Goal: Answer question/provide support: Share knowledge or assist other users

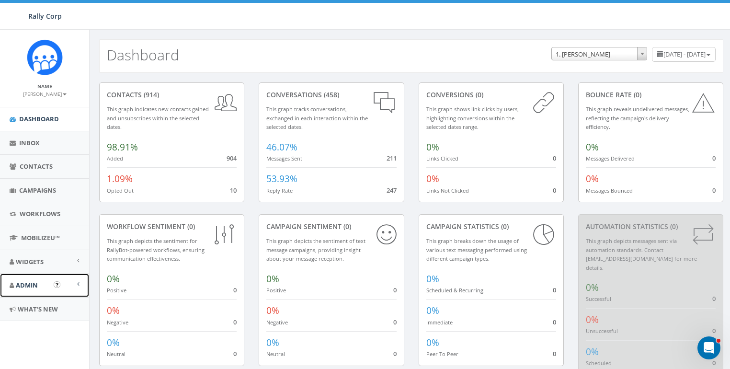
click at [31, 281] on span "Admin" at bounding box center [27, 285] width 22 height 9
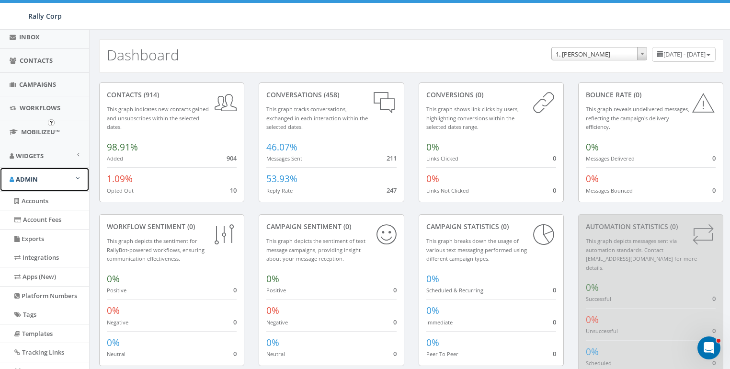
scroll to position [161, 0]
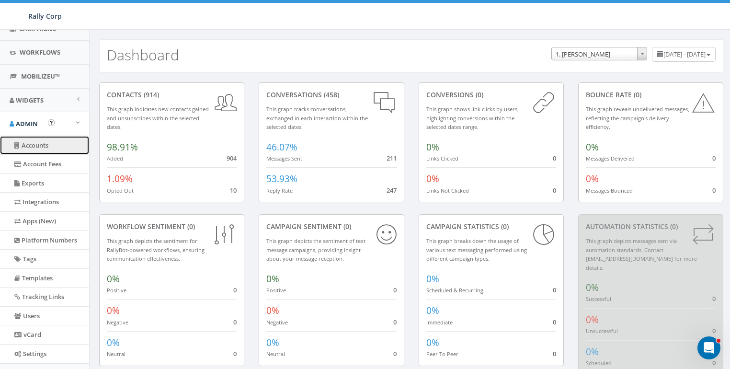
click at [29, 139] on link "Accounts" at bounding box center [44, 145] width 89 height 19
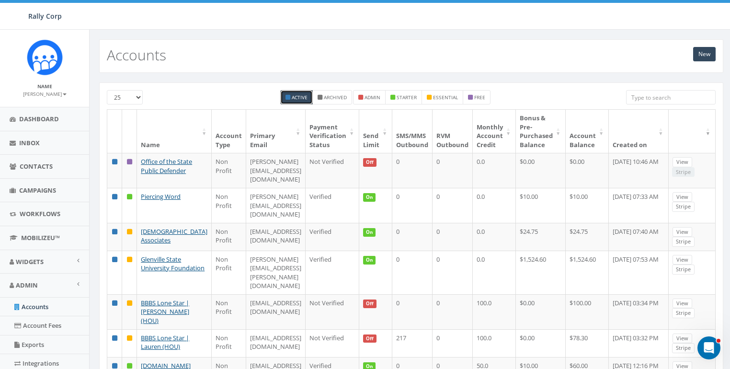
click at [660, 94] on input "search" at bounding box center [671, 97] width 90 height 14
paste input "[US_STATE] Right to Life"
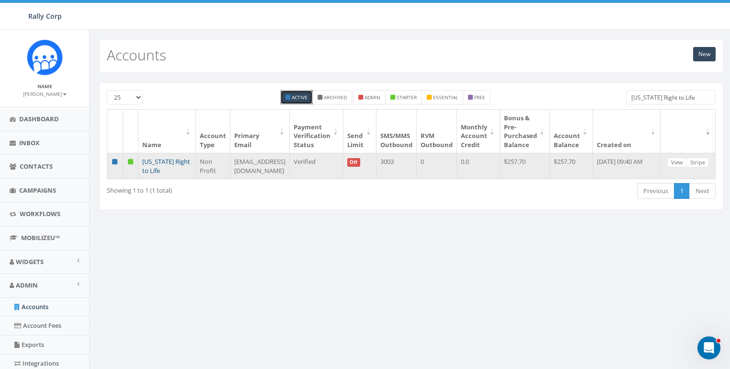
type input "[US_STATE] Right to Life"
click at [173, 159] on link "[US_STATE] Right to Life" at bounding box center [166, 166] width 48 height 18
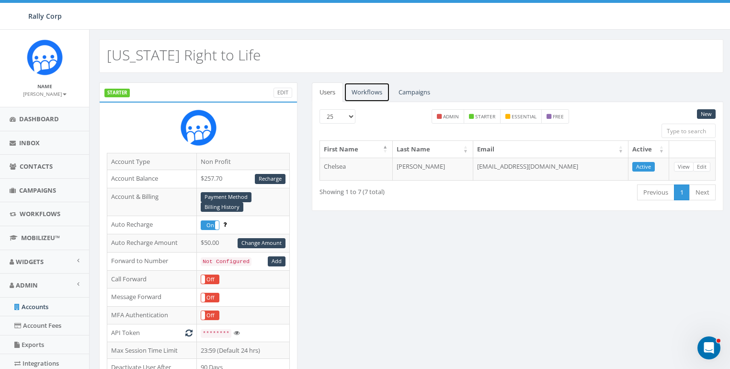
click at [363, 95] on link "Workflows" at bounding box center [367, 92] width 46 height 20
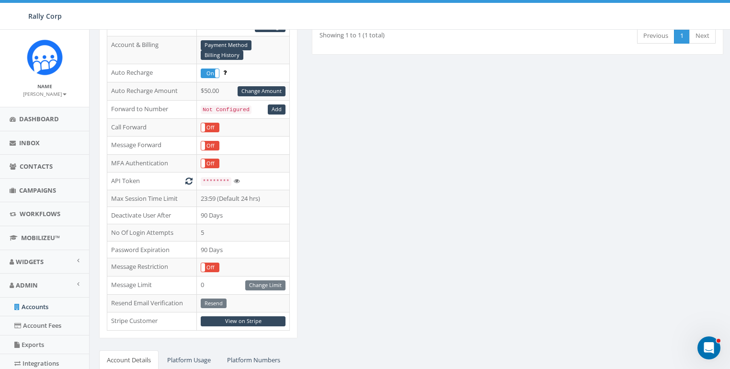
scroll to position [314, 0]
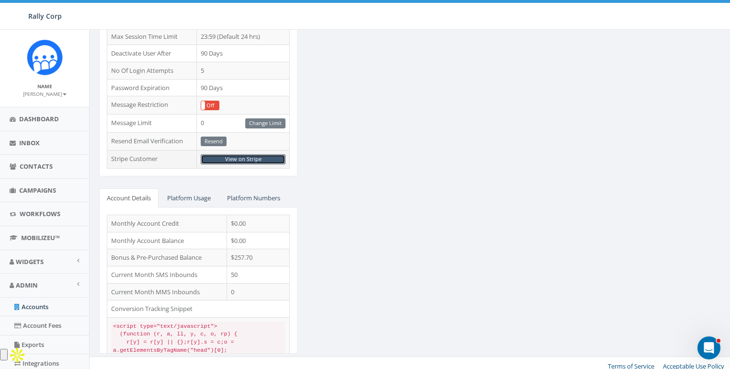
click at [241, 154] on link "View on Stripe" at bounding box center [243, 159] width 85 height 10
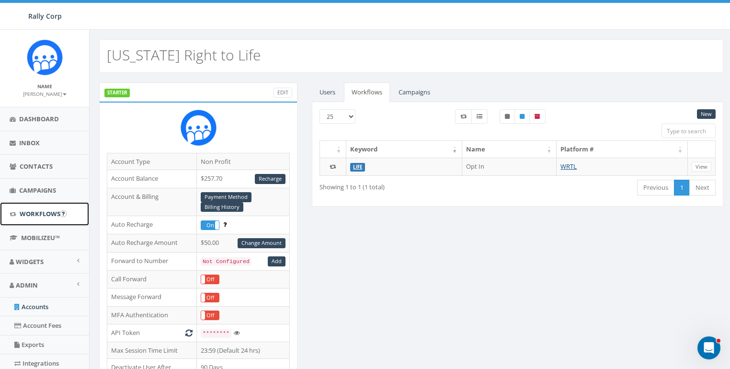
click at [35, 217] on span "Workflows" at bounding box center [40, 213] width 41 height 9
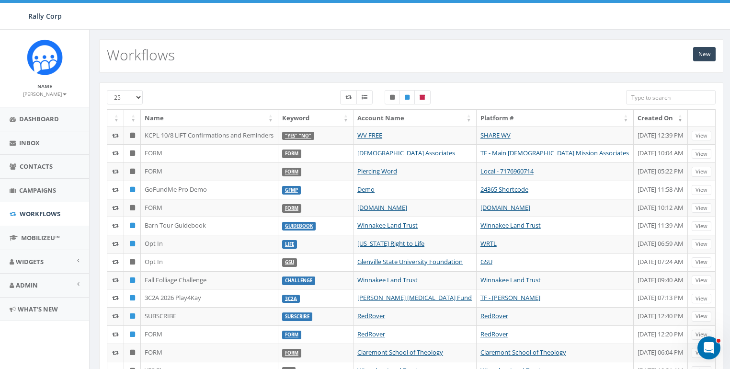
click at [646, 98] on input "search" at bounding box center [671, 97] width 90 height 14
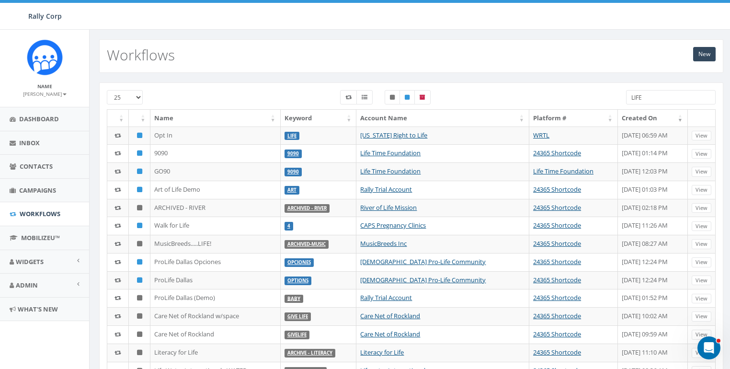
type input "LIFE"
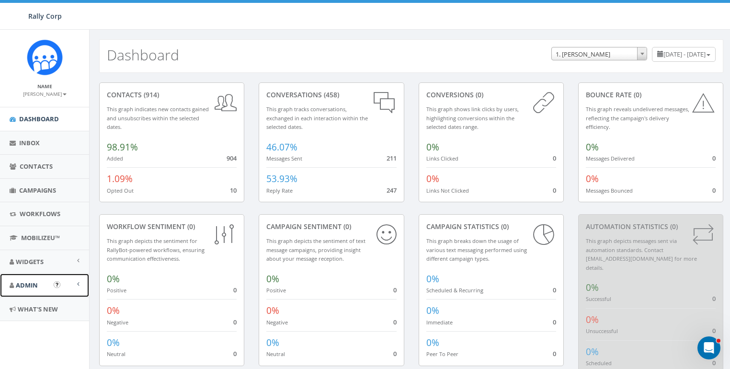
click at [26, 275] on link "Admin" at bounding box center [44, 285] width 89 height 23
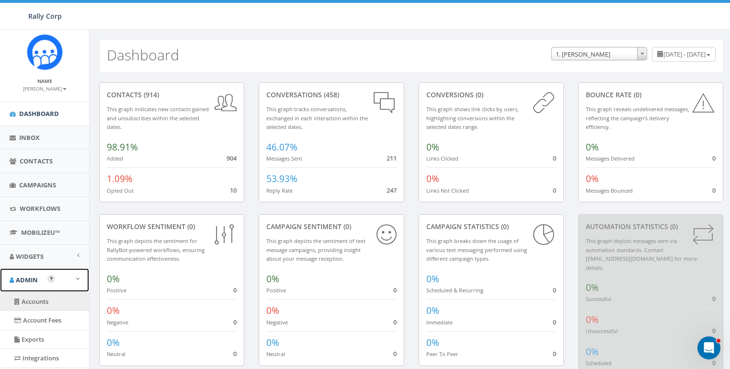
scroll to position [11, 0]
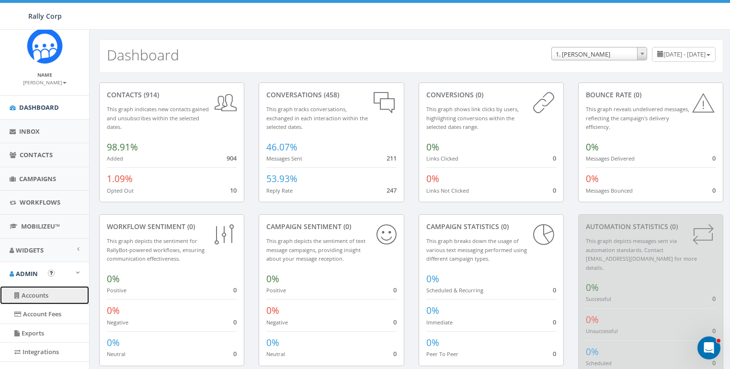
click at [34, 290] on link "Accounts" at bounding box center [44, 295] width 89 height 19
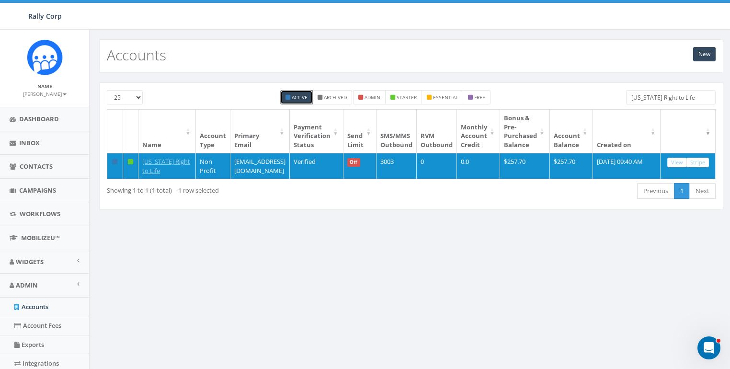
click at [675, 97] on input "Wisconsin Right to Life" at bounding box center [671, 97] width 90 height 14
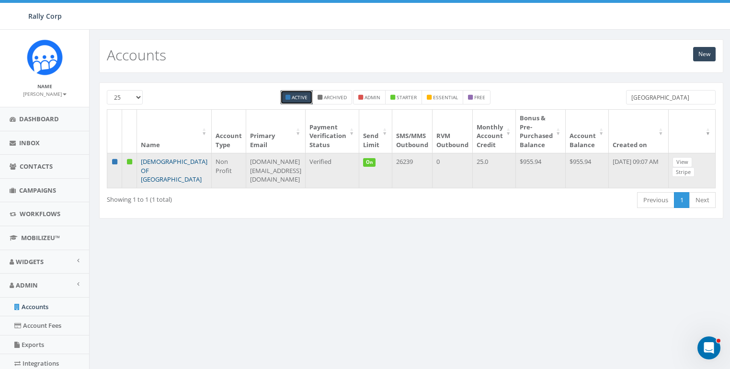
type input "poland"
click at [158, 159] on link "[DEMOGRAPHIC_DATA] OF [GEOGRAPHIC_DATA]" at bounding box center [174, 170] width 67 height 26
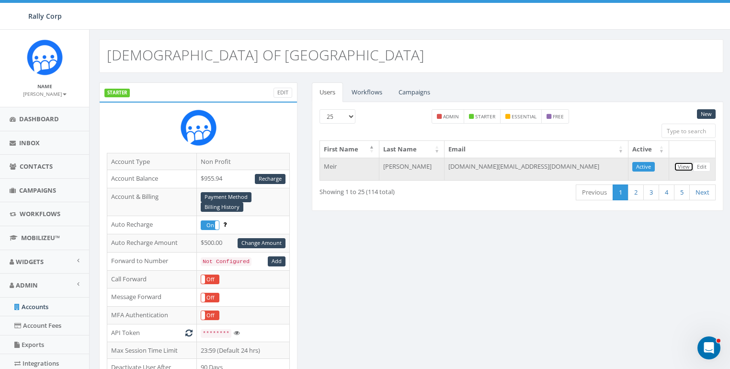
click at [689, 165] on link "View" at bounding box center [684, 167] width 20 height 10
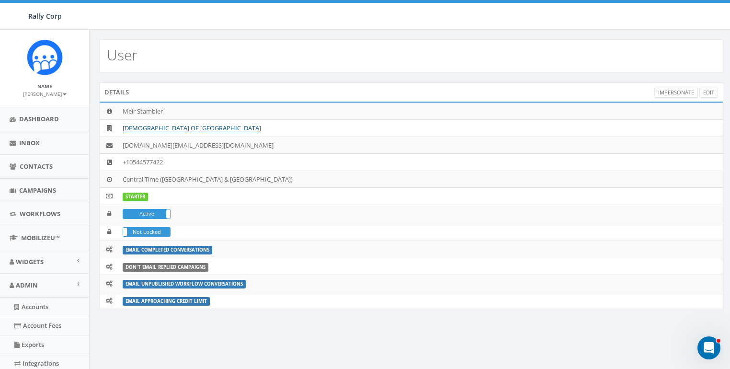
click at [669, 97] on div "Details Impersonate Edit" at bounding box center [411, 91] width 624 height 19
click at [669, 91] on link "Impersonate" at bounding box center [676, 93] width 44 height 10
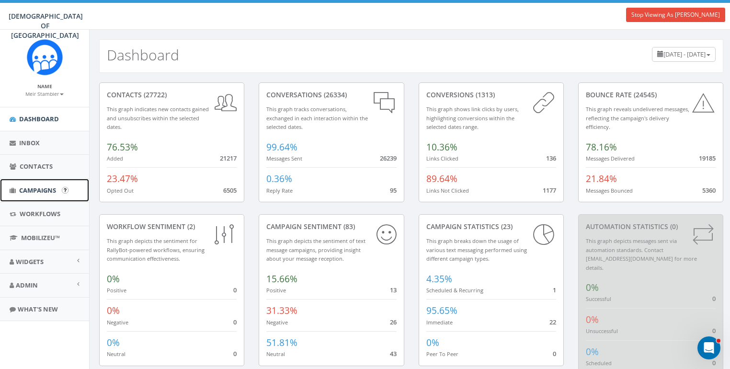
click at [42, 189] on span "Campaigns" at bounding box center [37, 190] width 37 height 9
